Goal: Use online tool/utility: Utilize a website feature to perform a specific function

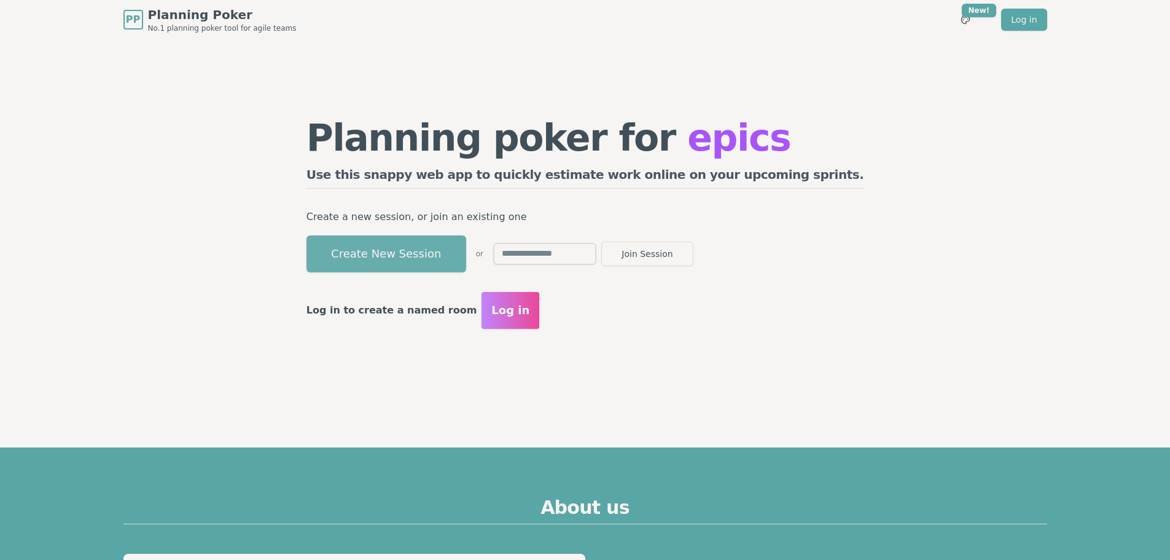
click at [439, 253] on button "Create New Session" at bounding box center [387, 253] width 160 height 37
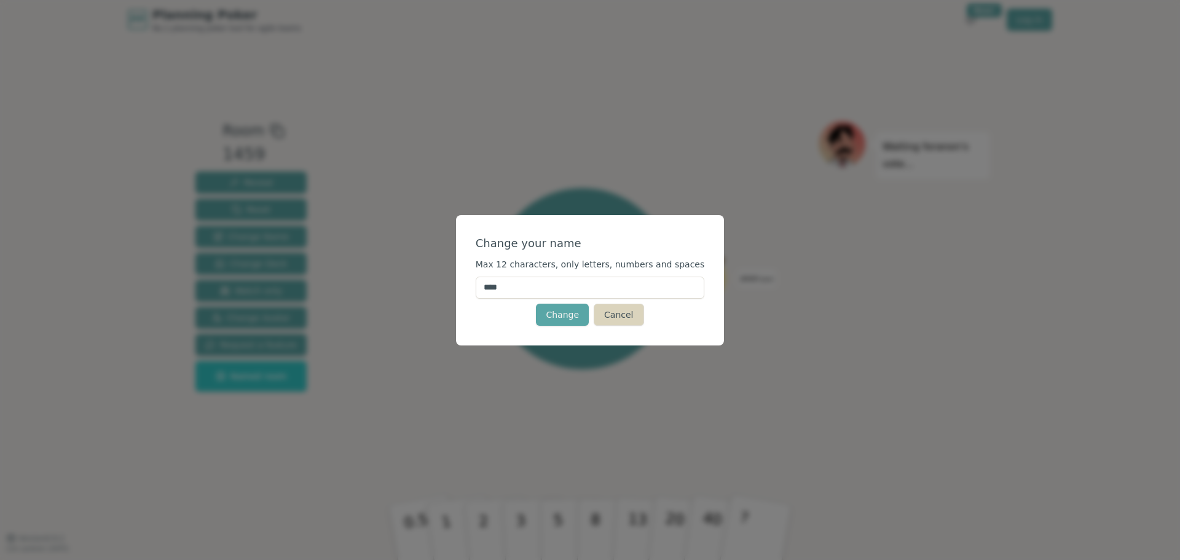
click at [609, 313] on button "Cancel" at bounding box center [618, 314] width 50 height 22
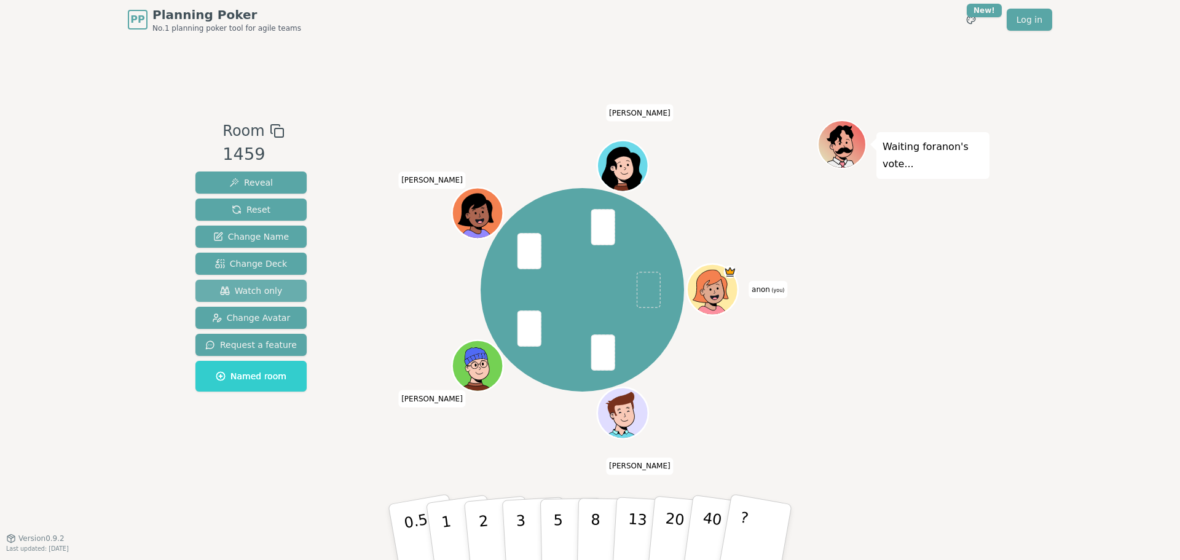
click at [243, 290] on span "Watch only" at bounding box center [251, 290] width 63 height 12
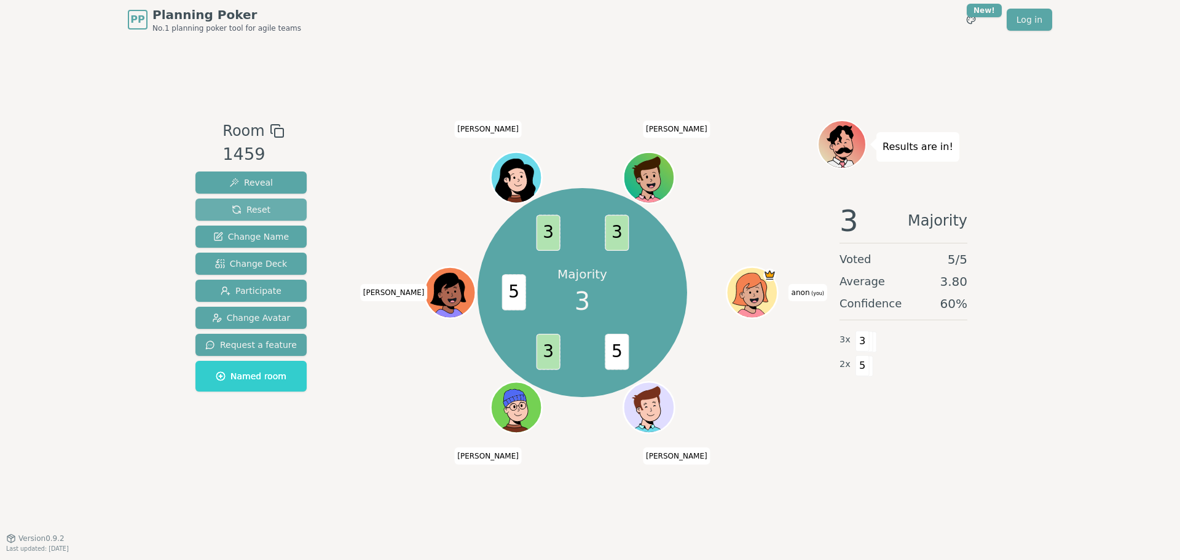
click at [245, 213] on span "Reset" at bounding box center [251, 209] width 39 height 12
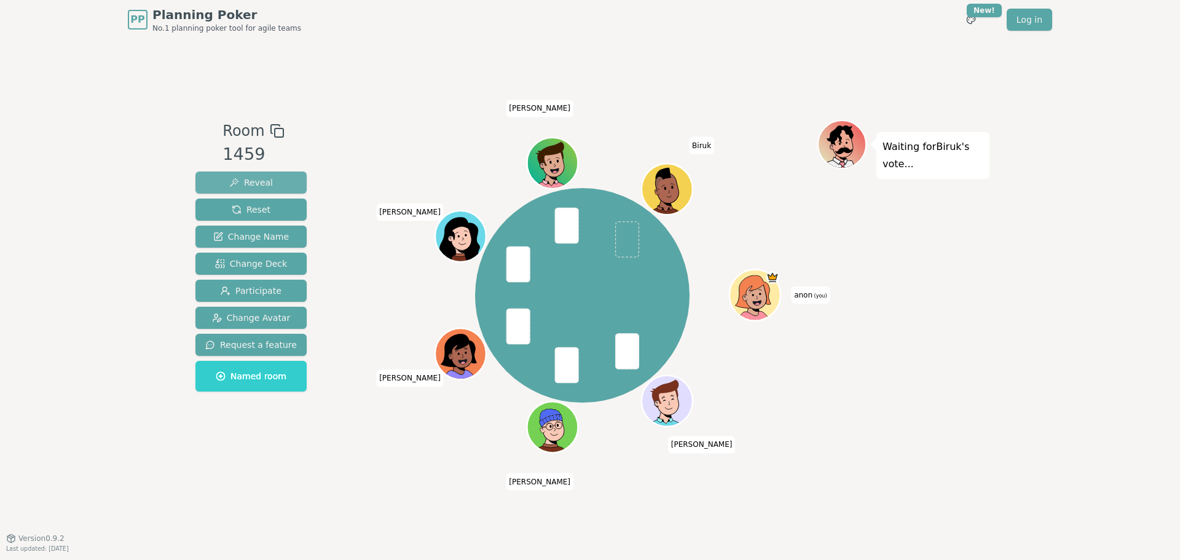
click at [233, 178] on span "Reveal" at bounding box center [251, 182] width 44 height 12
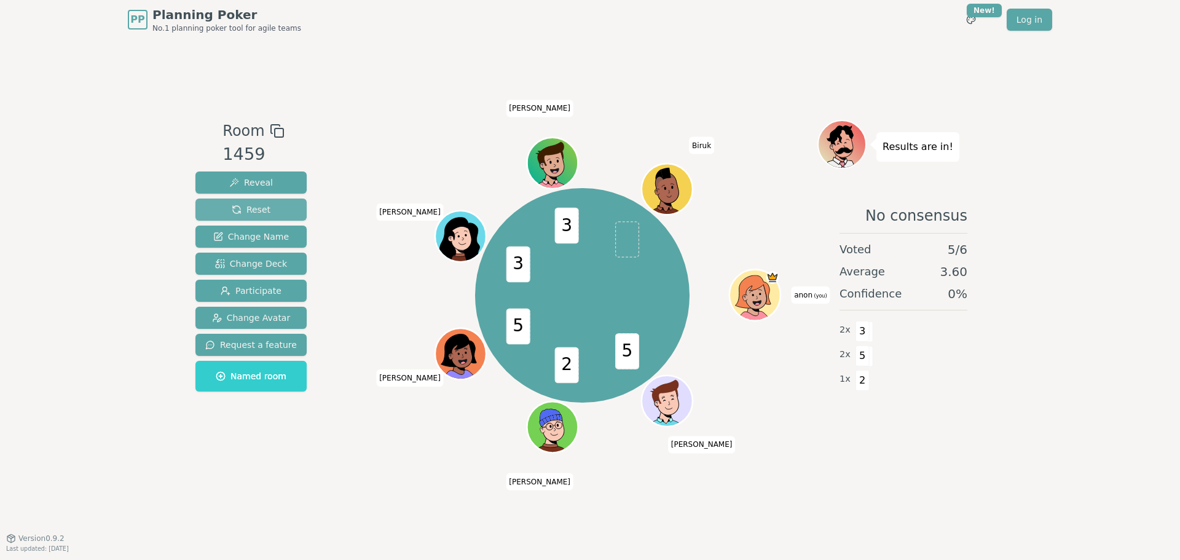
click at [257, 209] on span "Reset" at bounding box center [251, 209] width 39 height 12
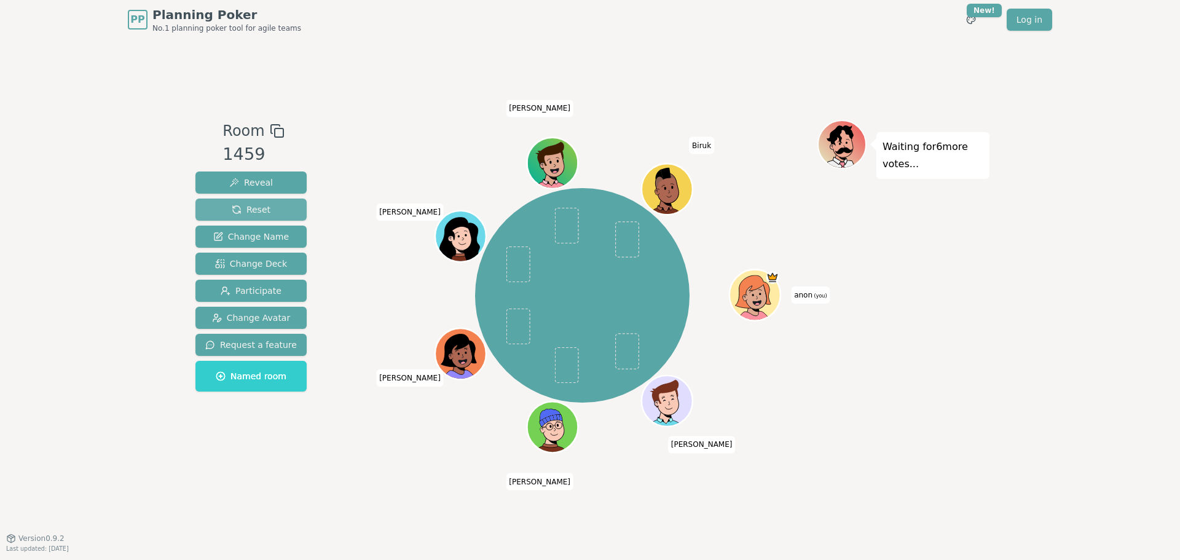
click at [256, 211] on span "Reset" at bounding box center [251, 209] width 39 height 12
